Goal: Task Accomplishment & Management: Manage account settings

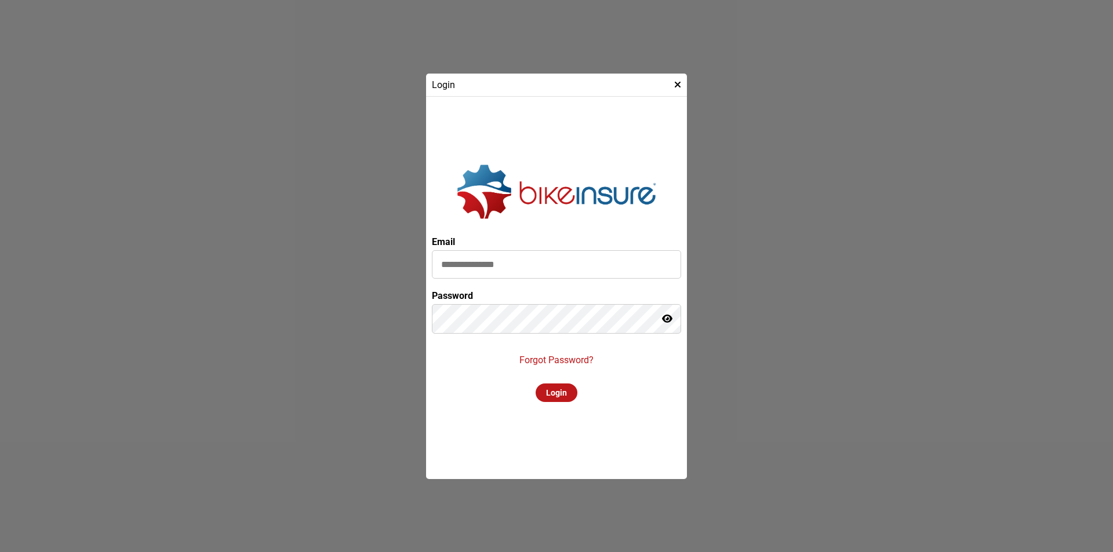
click at [546, 269] on input at bounding box center [556, 264] width 249 height 28
click at [580, 262] on input at bounding box center [556, 264] width 249 height 28
type input "**********"
click at [432, 301] on div at bounding box center [432, 301] width 0 height 0
click at [667, 319] on icon at bounding box center [667, 318] width 10 height 9
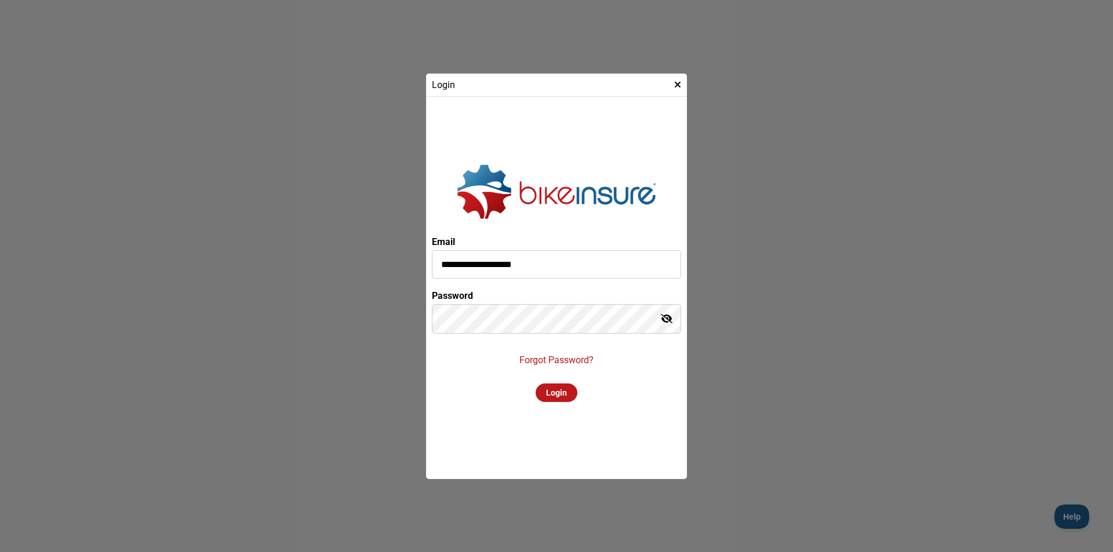
click at [554, 393] on div "Login" at bounding box center [556, 393] width 42 height 19
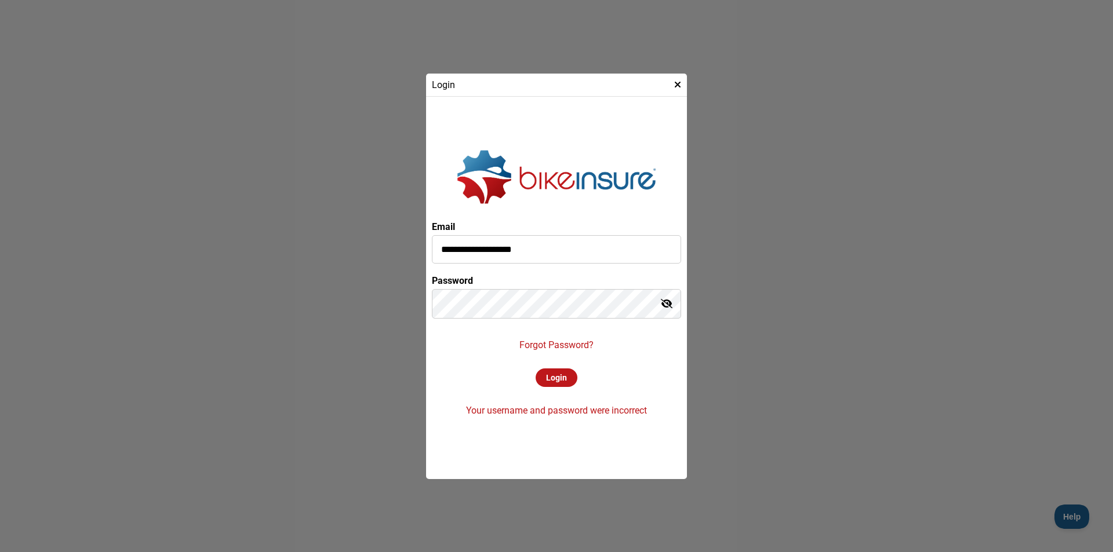
click at [574, 345] on p "Forgot Password?" at bounding box center [556, 345] width 74 height 11
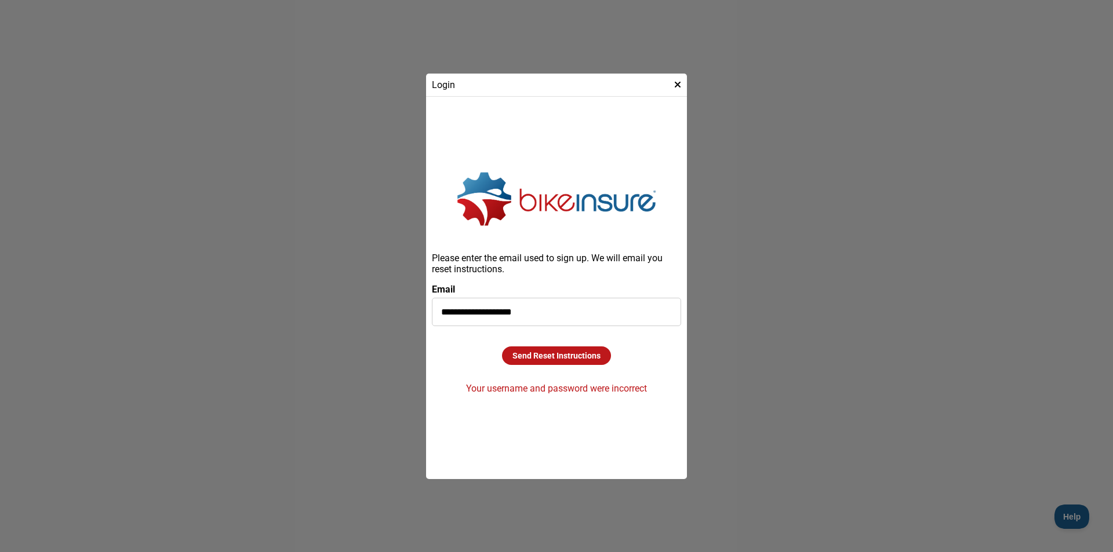
click at [571, 358] on div "Send Reset Instructions" at bounding box center [556, 356] width 109 height 19
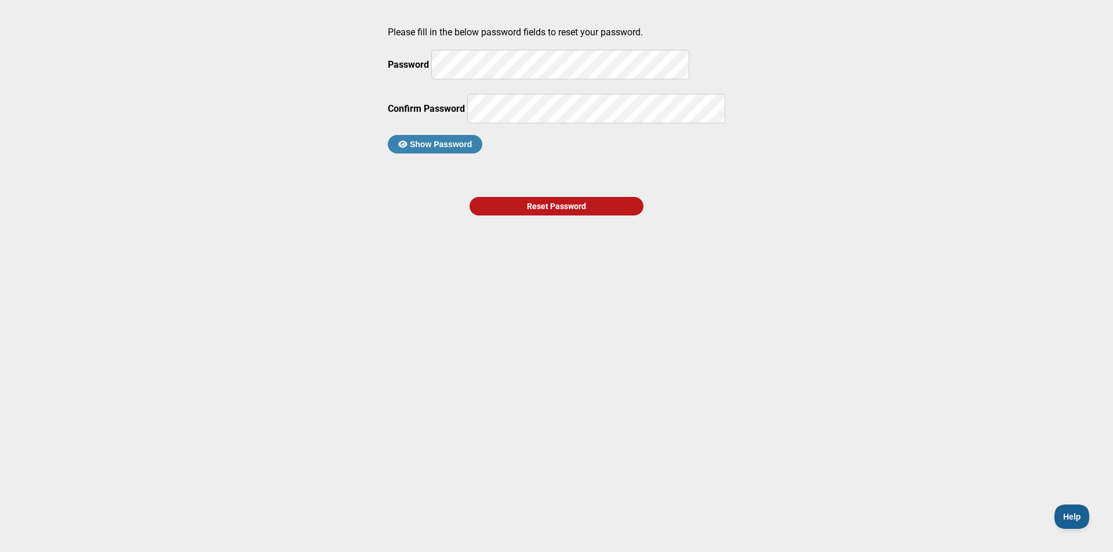
click at [402, 201] on main "Please fill in the below password fields to reset your password. Password Confi…" at bounding box center [556, 250] width 1113 height 500
click at [518, 216] on div "Reset Password" at bounding box center [556, 206] width 174 height 19
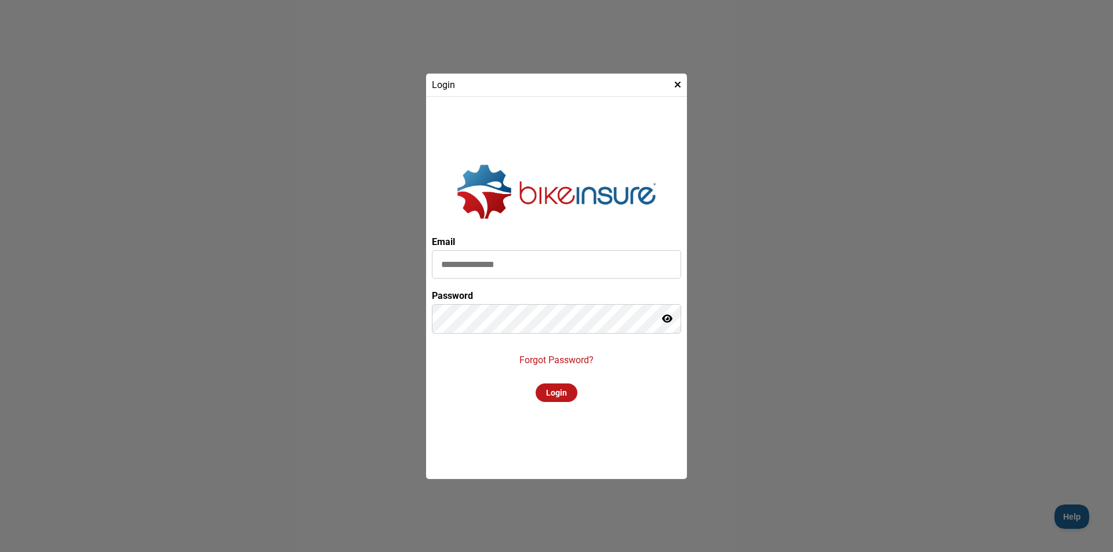
click at [432, 247] on div at bounding box center [432, 247] width 0 height 0
type input "**********"
click at [569, 388] on div "Login" at bounding box center [556, 393] width 42 height 19
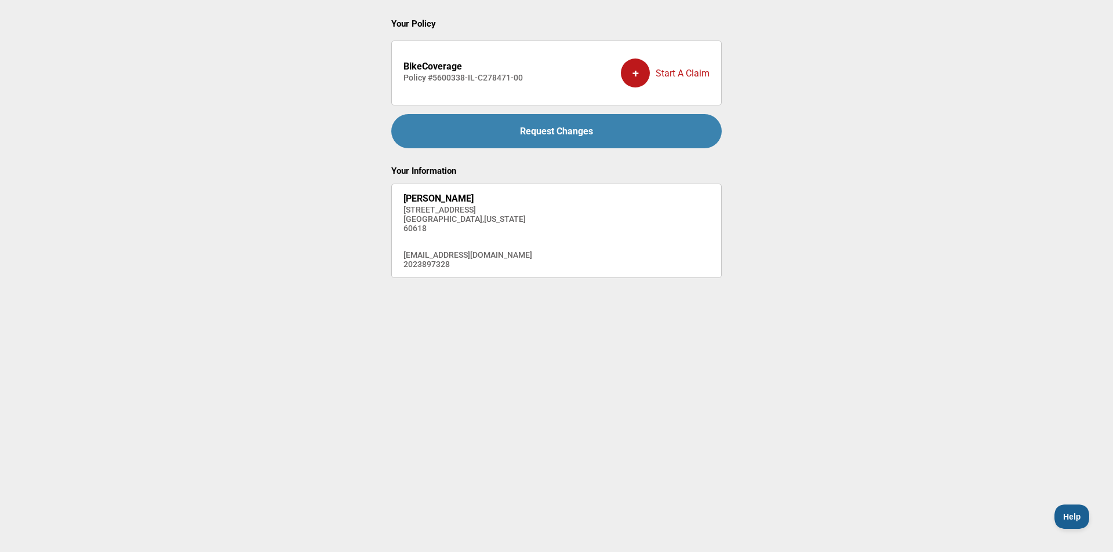
click at [483, 235] on div "[PERSON_NAME] [STREET_ADDRESS][US_STATE] [EMAIL_ADDRESS][DOMAIN_NAME] 2023897328" at bounding box center [467, 231] width 129 height 76
click at [644, 71] on div "+" at bounding box center [635, 73] width 29 height 29
